Goal: Task Accomplishment & Management: Use online tool/utility

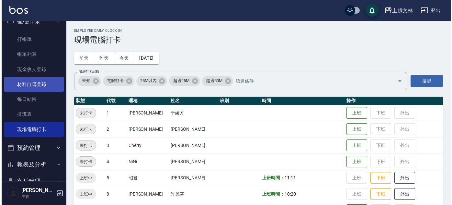
scroll to position [88, 0]
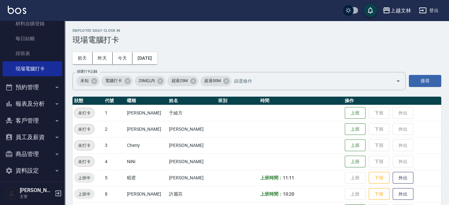
click at [25, 121] on button "客戶管理" at bounding box center [33, 120] width 60 height 17
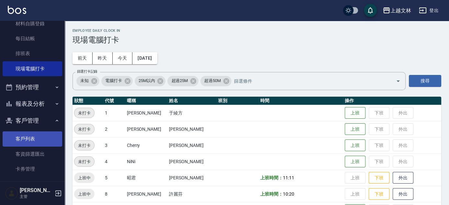
click at [24, 138] on link "客戶列表" at bounding box center [33, 138] width 60 height 15
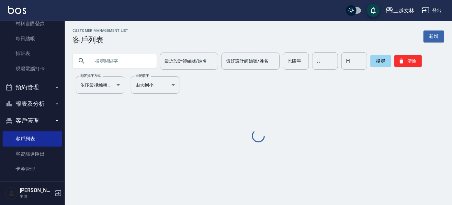
click at [125, 63] on input "text" at bounding box center [121, 60] width 61 height 17
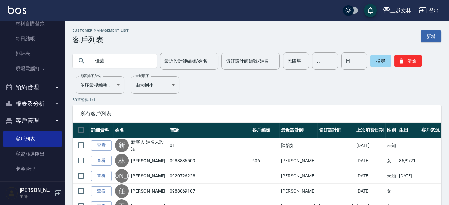
type input "佳芸"
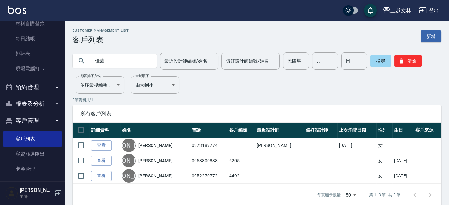
click at [96, 144] on link "查看" at bounding box center [101, 145] width 21 height 10
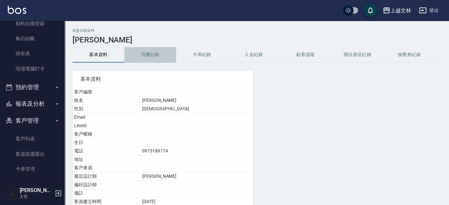
click at [143, 56] on button "消費記錄" at bounding box center [150, 55] width 52 height 16
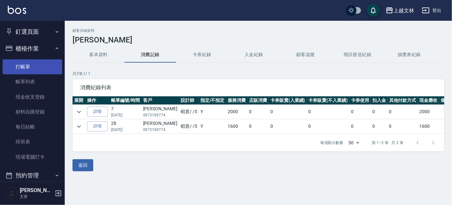
click at [29, 70] on link "打帳單" at bounding box center [33, 66] width 60 height 15
